Goal: Task Accomplishment & Management: Manage account settings

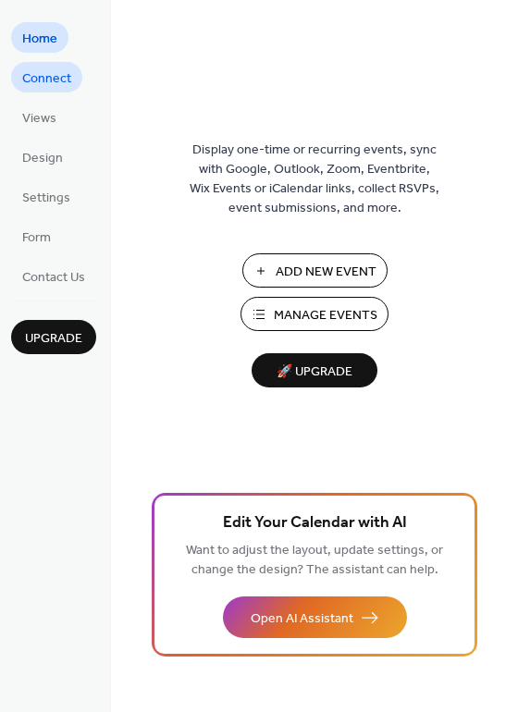
click at [64, 80] on span "Connect" at bounding box center [46, 78] width 49 height 19
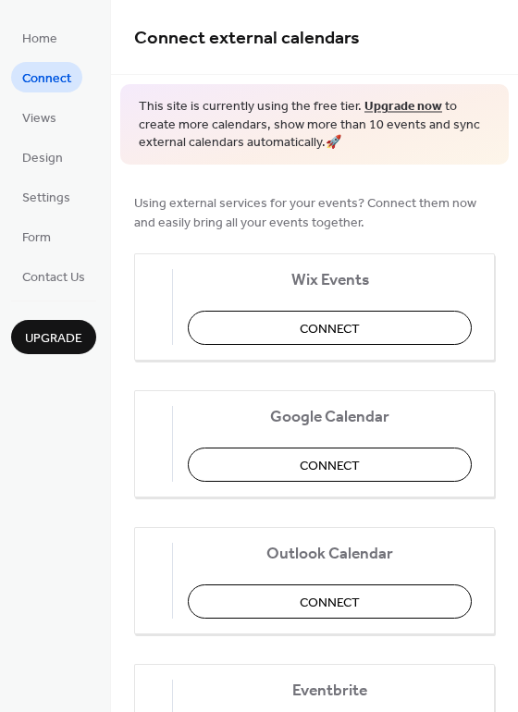
scroll to position [92, 0]
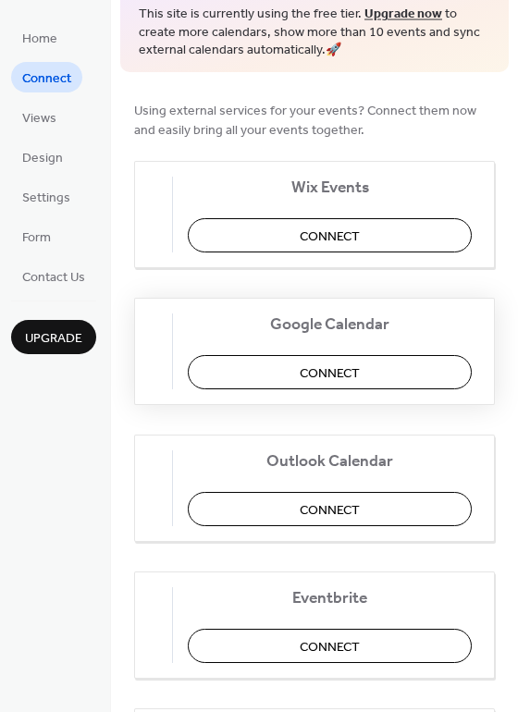
click at [292, 374] on button "Connect" at bounding box center [330, 372] width 284 height 34
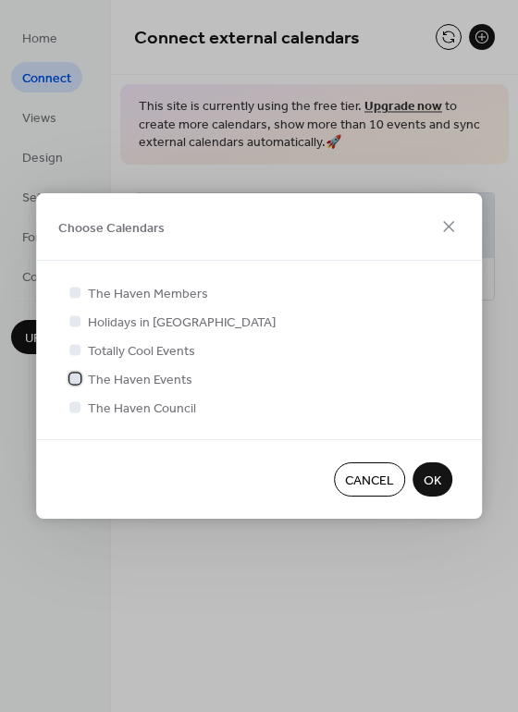
click at [76, 377] on div at bounding box center [74, 378] width 11 height 11
click at [424, 476] on span "OK" at bounding box center [433, 481] width 18 height 19
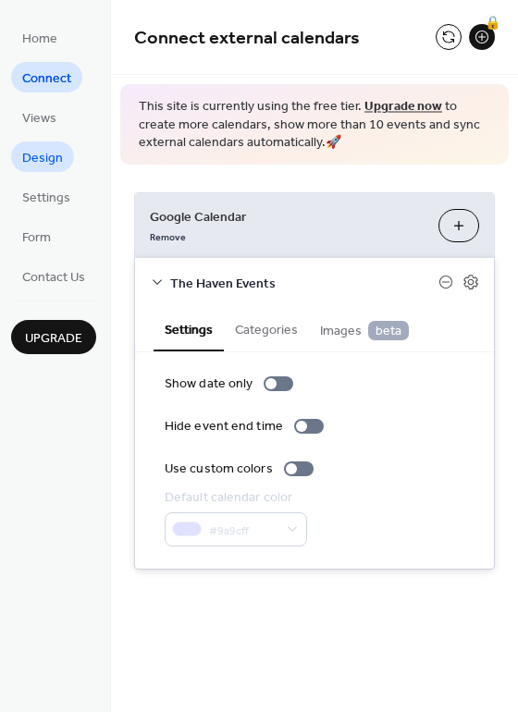
click at [51, 160] on span "Design" at bounding box center [42, 158] width 41 height 19
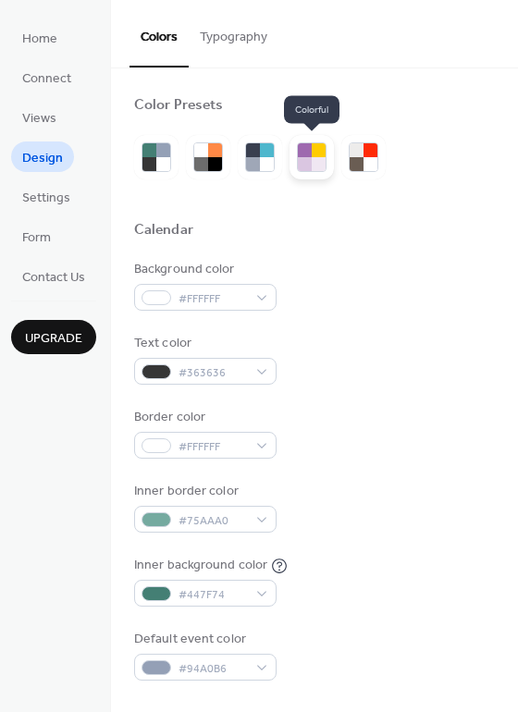
click at [327, 155] on div at bounding box center [311, 157] width 44 height 44
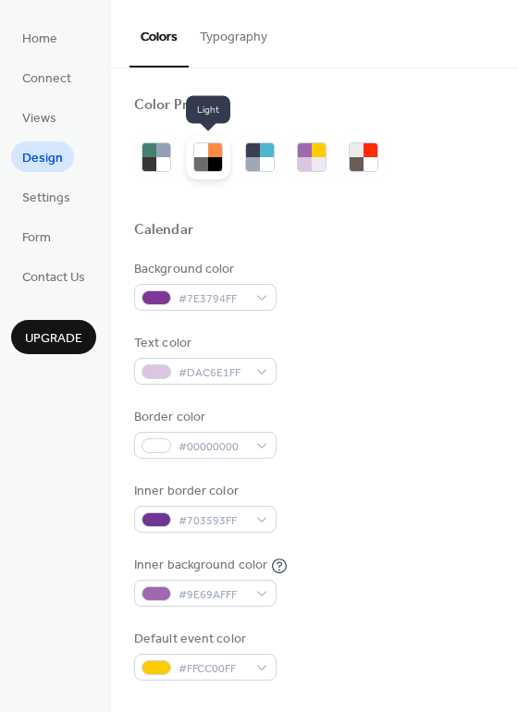
click at [213, 147] on div at bounding box center [215, 150] width 14 height 14
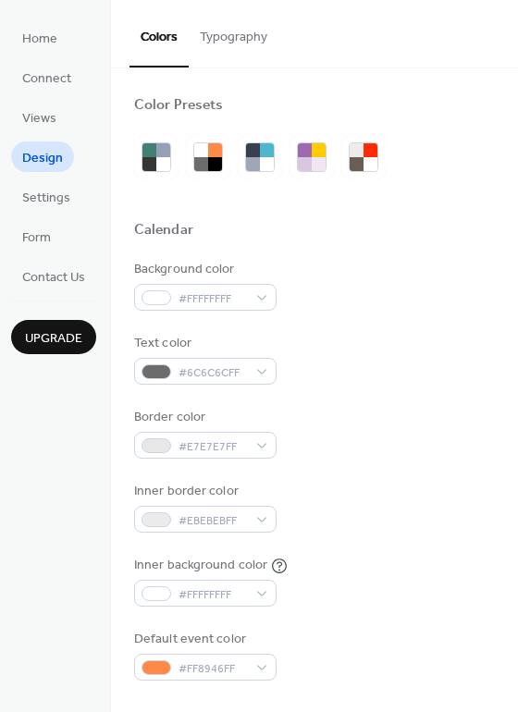
scroll to position [92, 0]
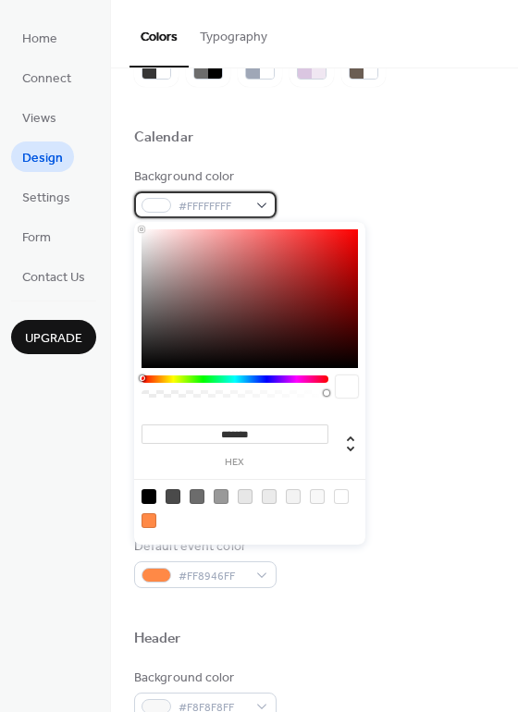
click at [251, 214] on div "#FFFFFFFF" at bounding box center [205, 204] width 142 height 27
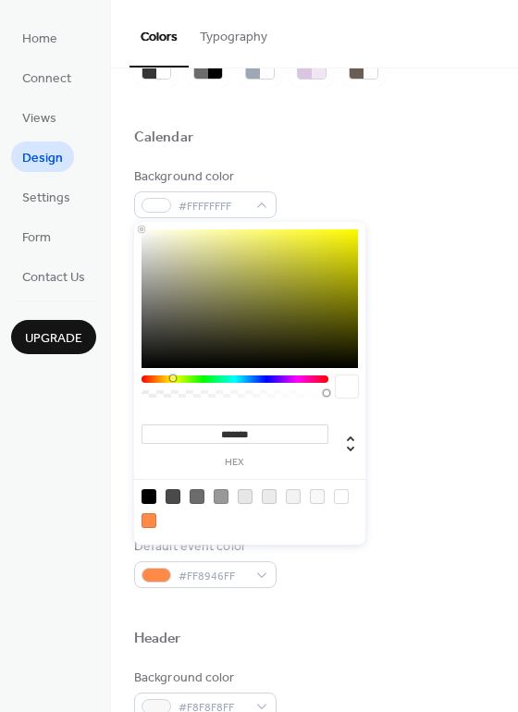
click at [172, 382] on div at bounding box center [235, 378] width 187 height 7
drag, startPoint x: 189, startPoint y: 232, endPoint x: 210, endPoint y: 252, distance: 29.4
click at [210, 252] on div at bounding box center [250, 298] width 216 height 139
type input "*******"
click at [352, 151] on div "Calendar" at bounding box center [314, 141] width 361 height 24
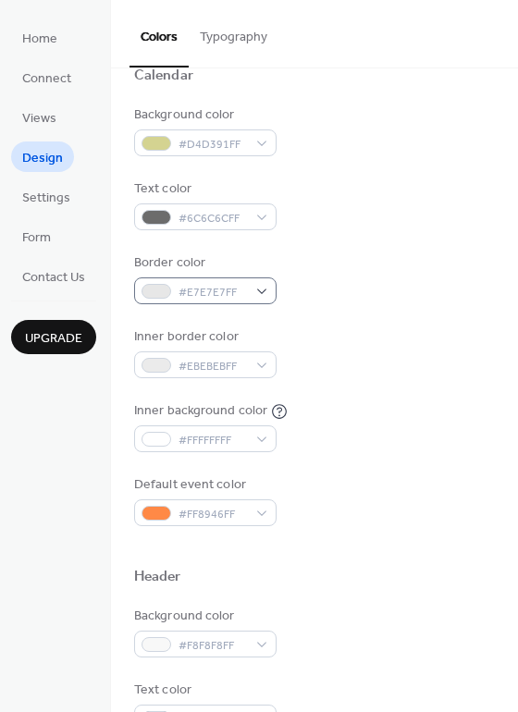
scroll to position [277, 0]
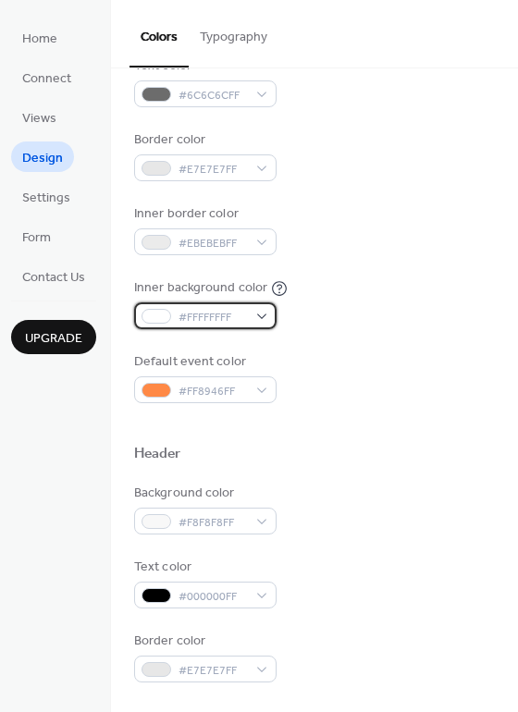
click at [236, 312] on span "#FFFFFFFF" at bounding box center [212, 317] width 68 height 19
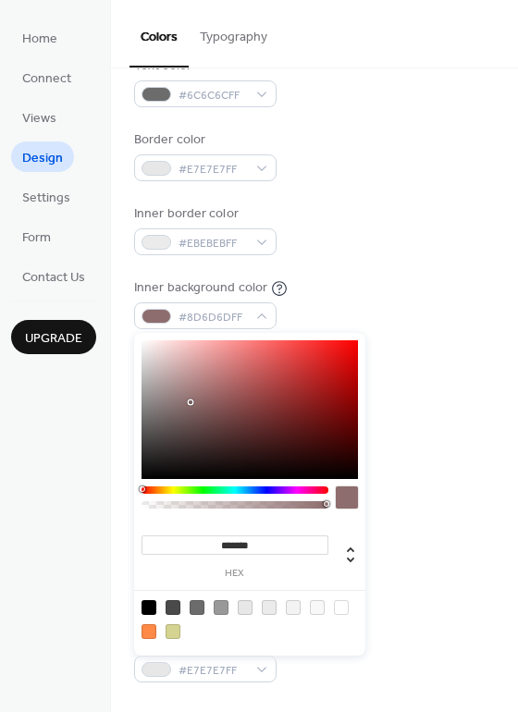
click at [190, 402] on div at bounding box center [250, 409] width 216 height 139
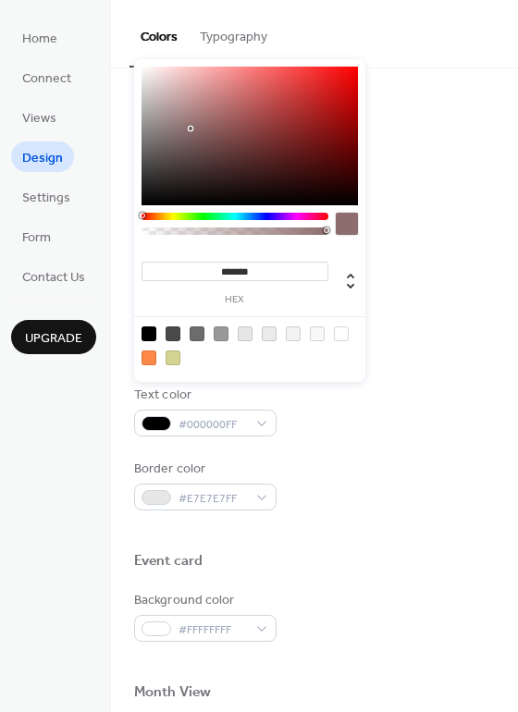
scroll to position [555, 0]
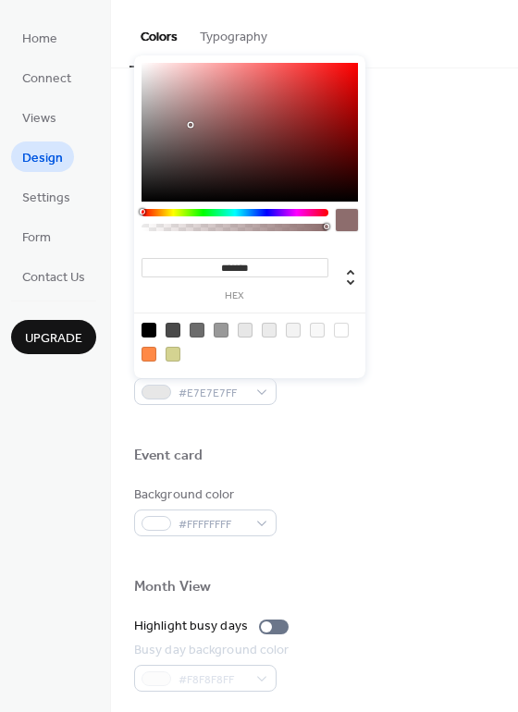
click at [292, 214] on div at bounding box center [235, 212] width 187 height 7
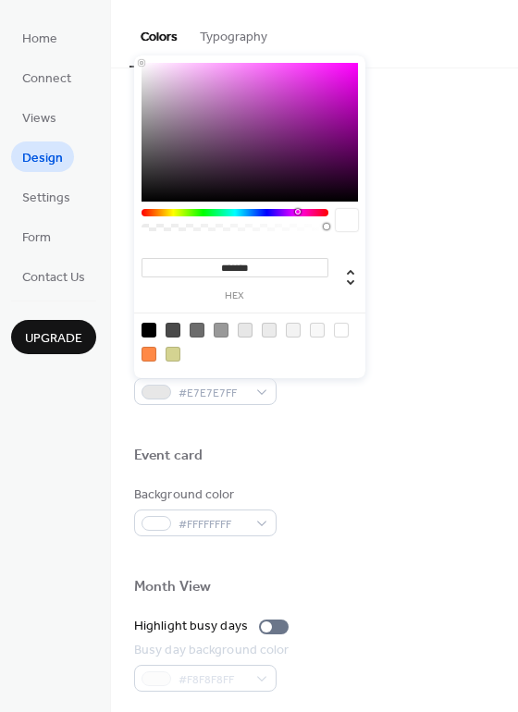
drag, startPoint x: 190, startPoint y: 79, endPoint x: 136, endPoint y: 55, distance: 58.8
click at [136, 55] on div "******* hex" at bounding box center [249, 215] width 231 height 326
click at [250, 325] on div at bounding box center [245, 330] width 15 height 15
click at [336, 327] on div at bounding box center [341, 330] width 15 height 15
type input "*******"
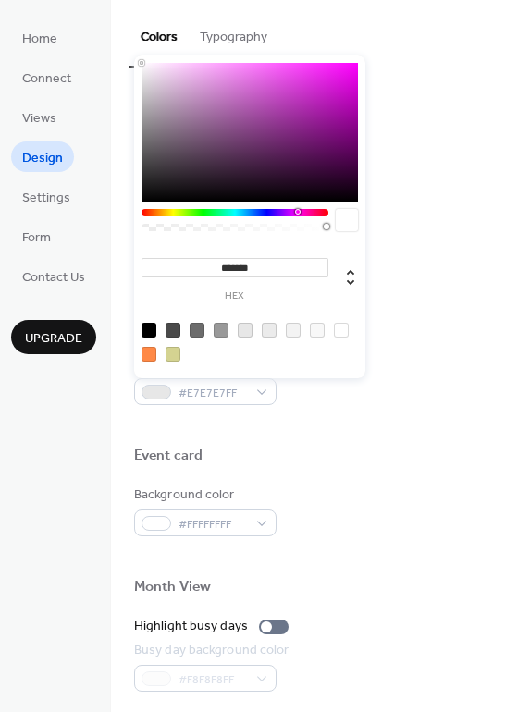
click at [236, 30] on button "Typography" at bounding box center [234, 33] width 90 height 66
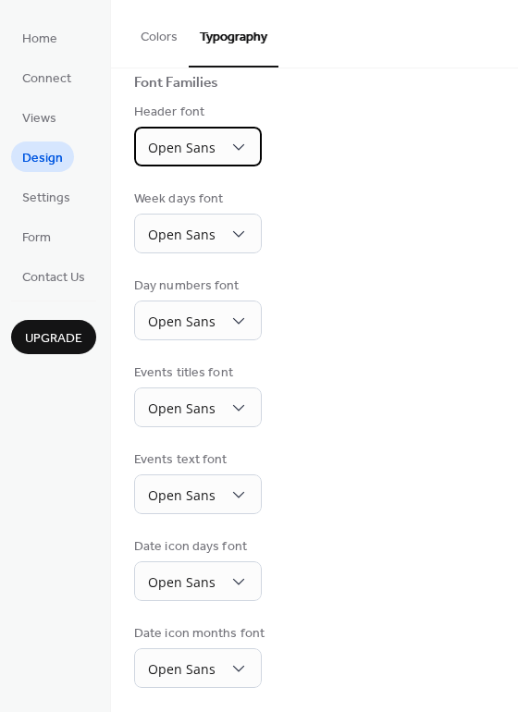
click at [215, 142] on div "Open Sans" at bounding box center [198, 147] width 128 height 40
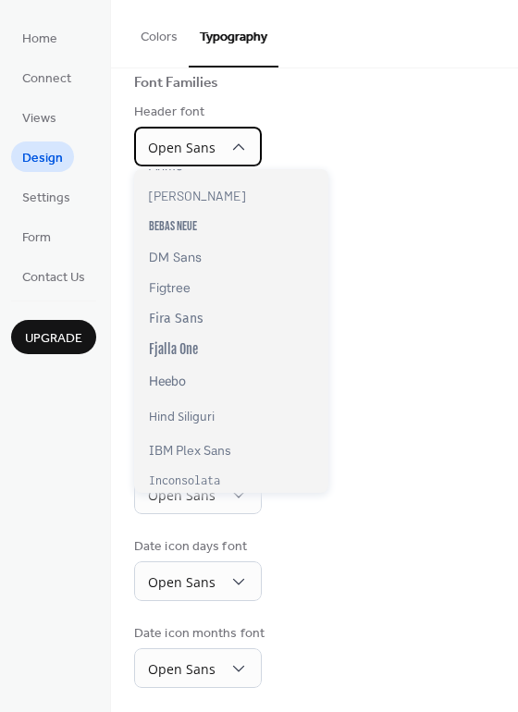
scroll to position [185, 0]
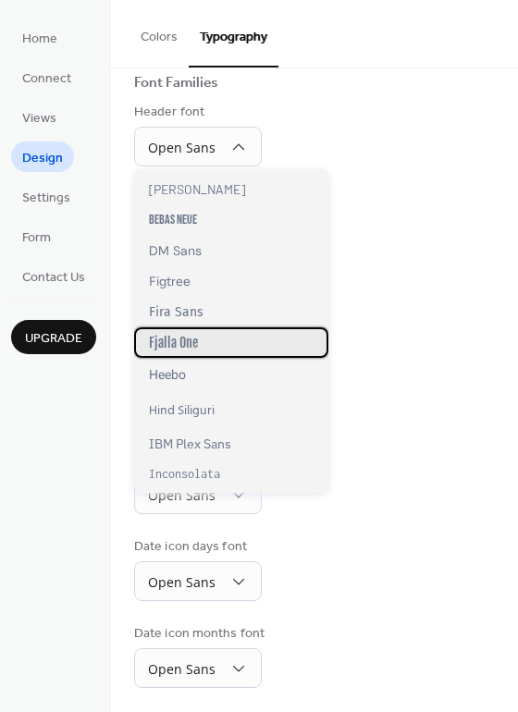
click at [194, 347] on span "Fjalla One" at bounding box center [173, 343] width 49 height 16
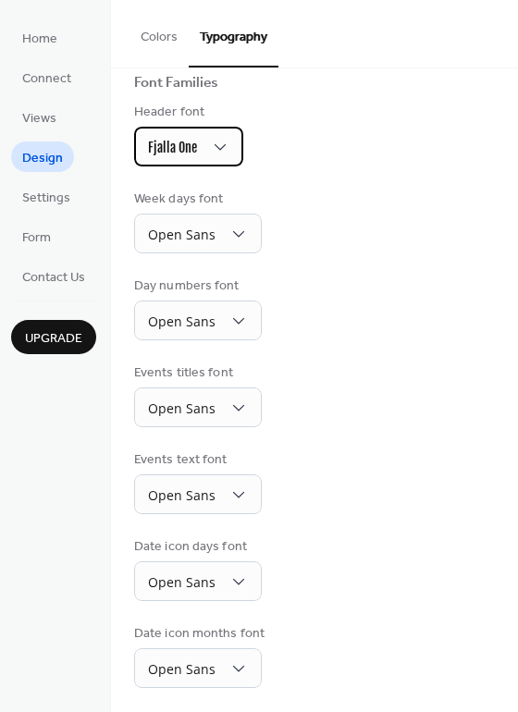
click at [201, 154] on div "Fjalla One" at bounding box center [188, 147] width 109 height 40
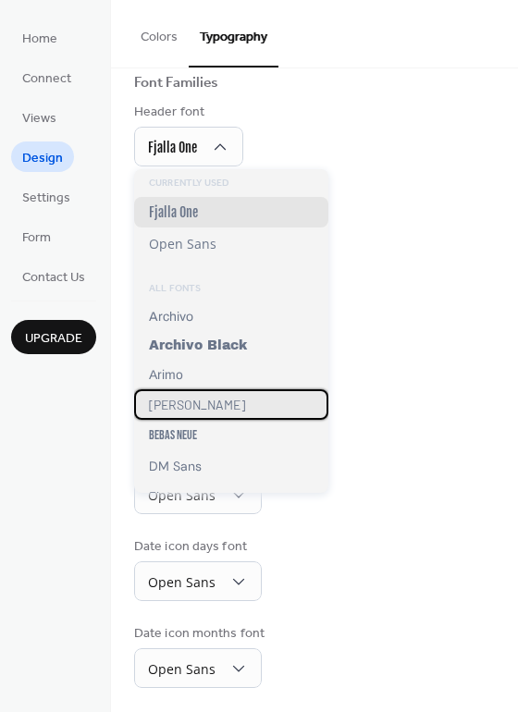
click at [169, 409] on span "[PERSON_NAME]" at bounding box center [197, 405] width 96 height 16
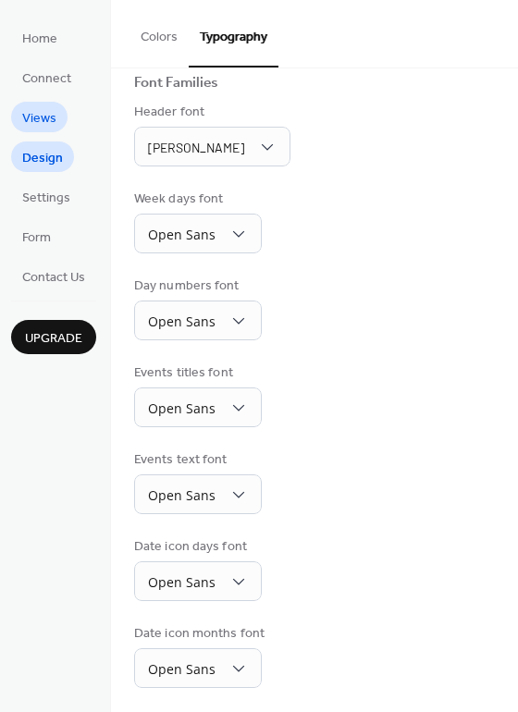
click at [43, 117] on span "Views" at bounding box center [39, 118] width 34 height 19
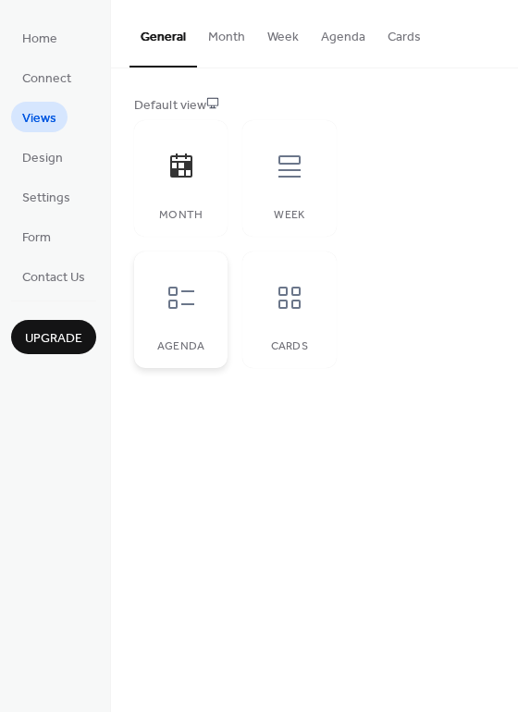
click at [194, 309] on icon at bounding box center [181, 298] width 30 height 30
click at [57, 154] on span "Design" at bounding box center [42, 158] width 41 height 19
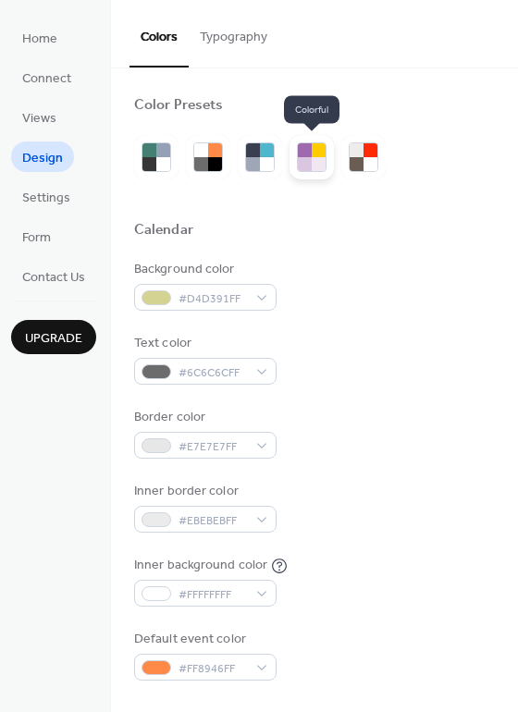
click at [326, 164] on div at bounding box center [311, 157] width 44 height 44
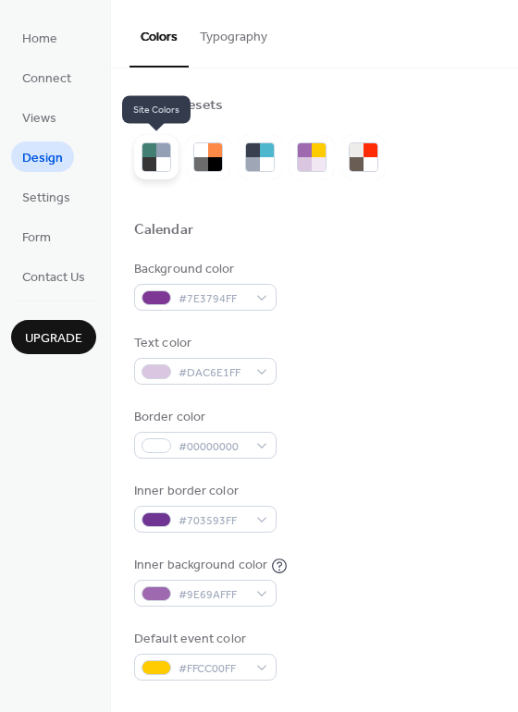
click at [166, 155] on div at bounding box center [163, 150] width 14 height 14
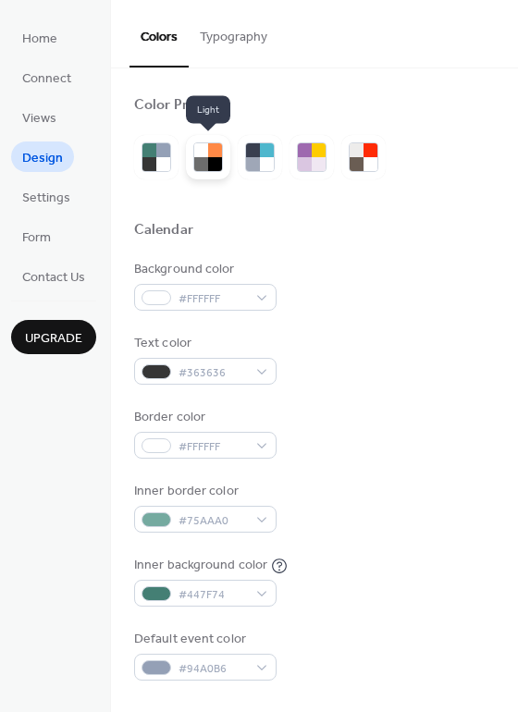
click at [211, 157] on div at bounding box center [215, 164] width 14 height 14
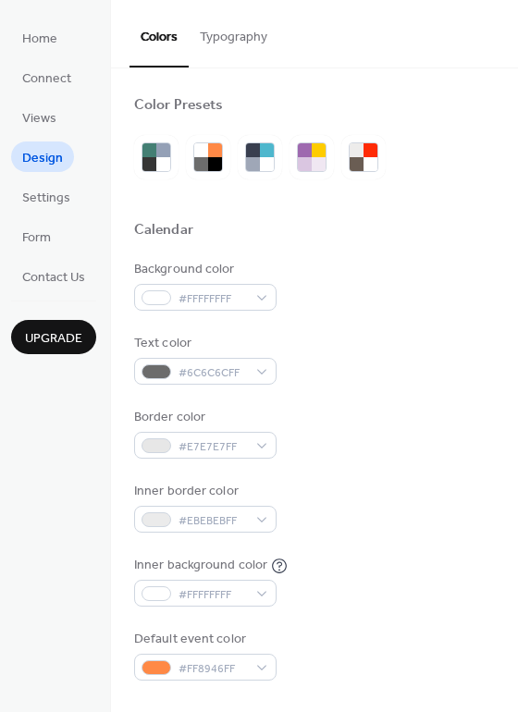
scroll to position [277, 0]
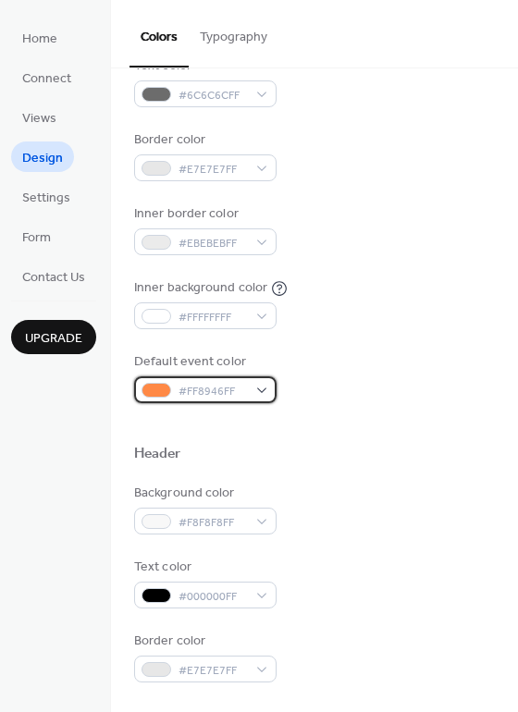
click at [259, 400] on div "#FF8946FF" at bounding box center [205, 389] width 142 height 27
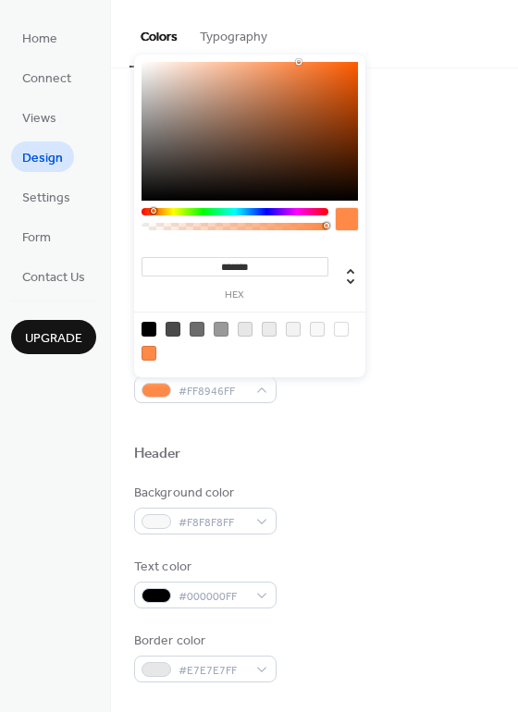
click at [171, 214] on div at bounding box center [235, 211] width 187 height 7
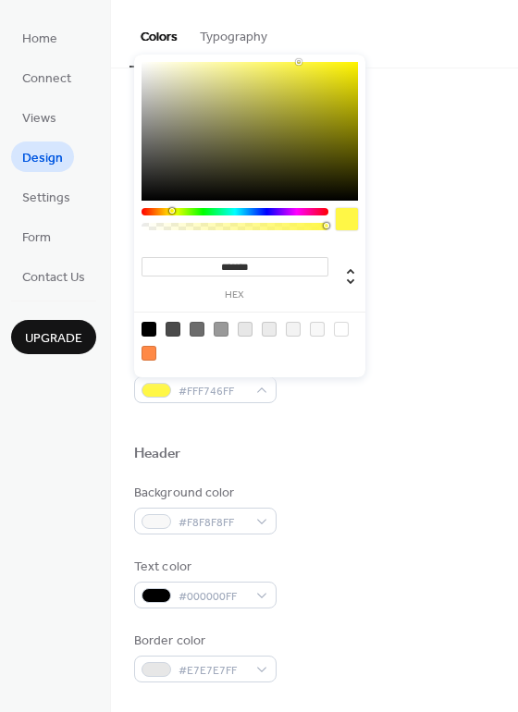
click at [208, 77] on div at bounding box center [250, 131] width 216 height 139
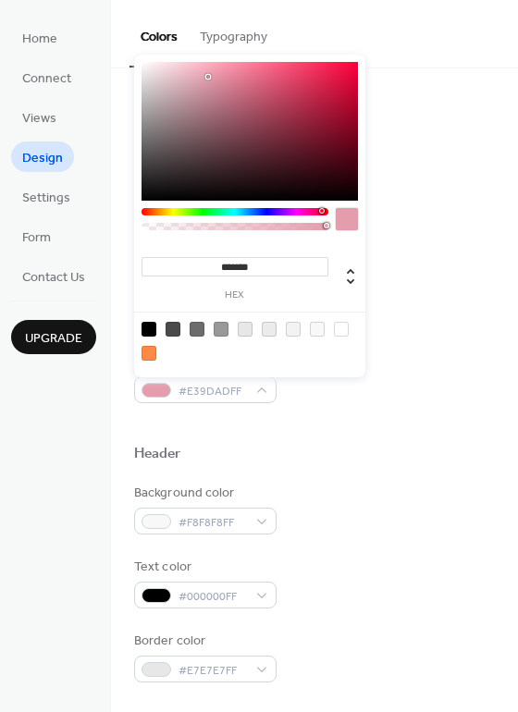
click at [321, 209] on div at bounding box center [235, 211] width 187 height 7
click at [273, 124] on div at bounding box center [250, 131] width 216 height 139
type input "*******"
click at [280, 209] on div at bounding box center [235, 211] width 187 height 7
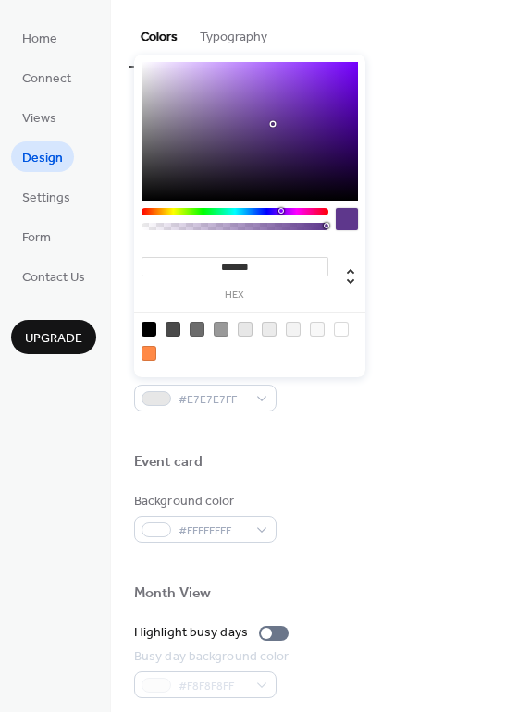
scroll to position [555, 0]
